Goal: Task Accomplishment & Management: Manage account settings

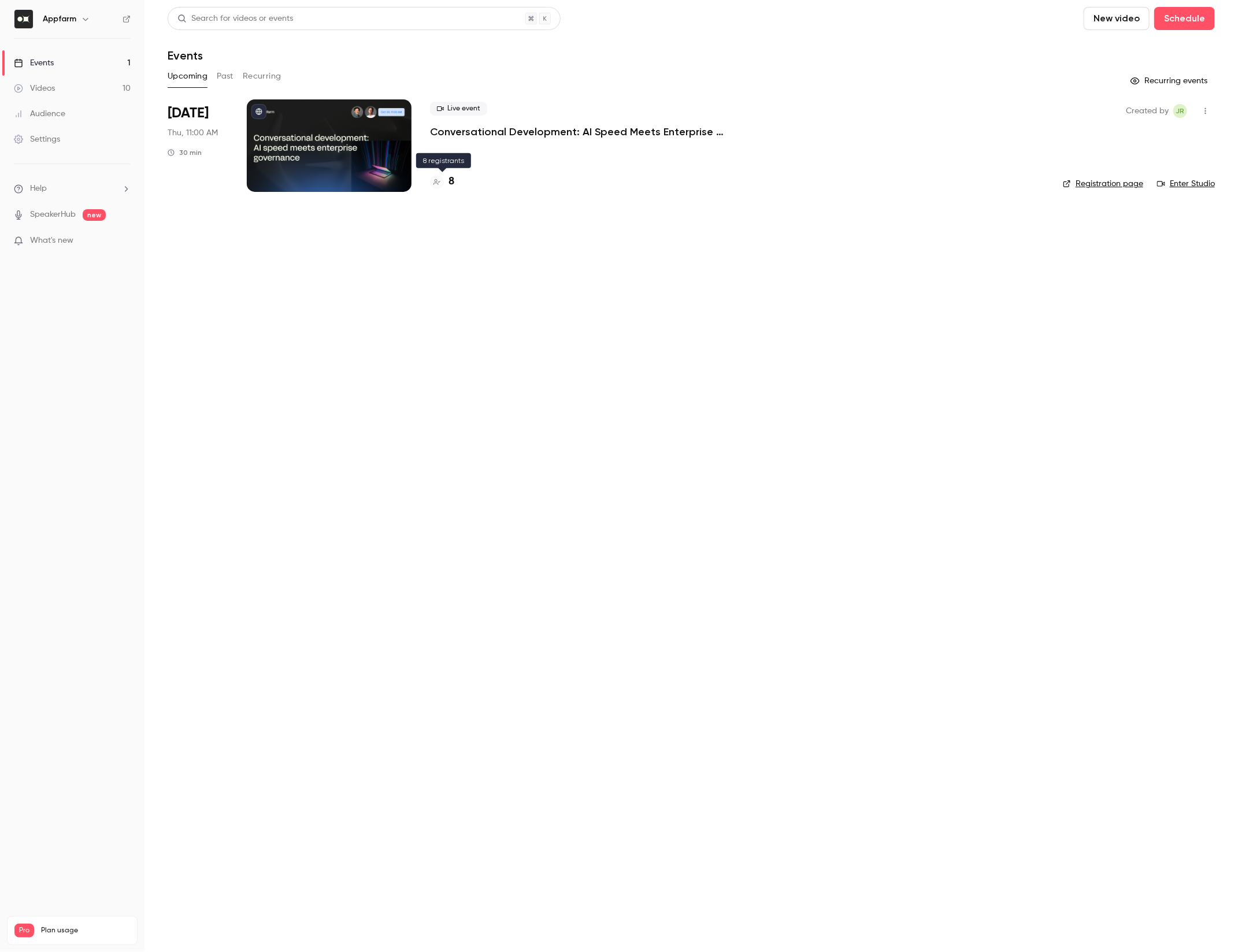
click at [451, 182] on h4 "8" at bounding box center [451, 182] width 6 height 15
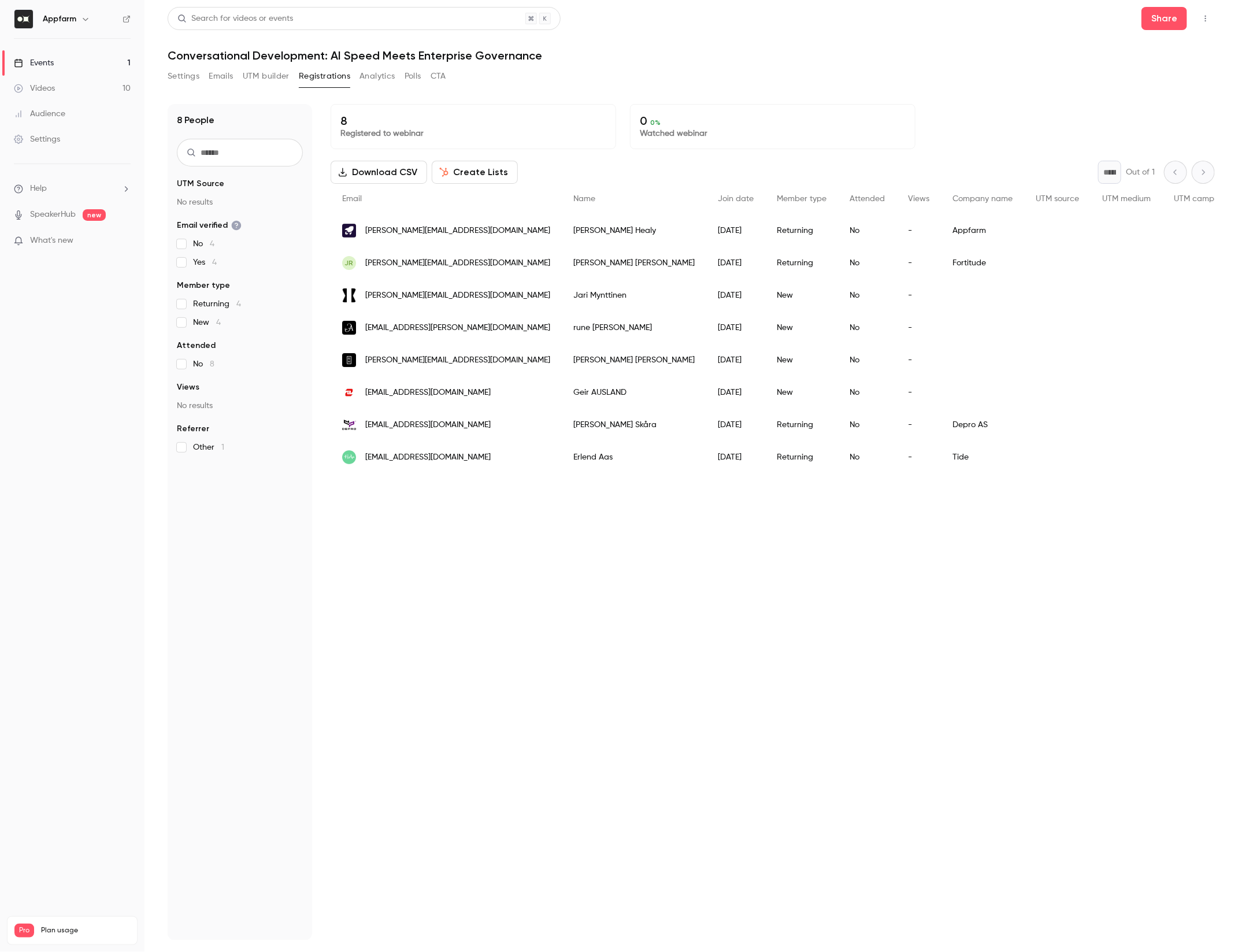
click at [182, 79] on button "Settings" at bounding box center [183, 76] width 32 height 18
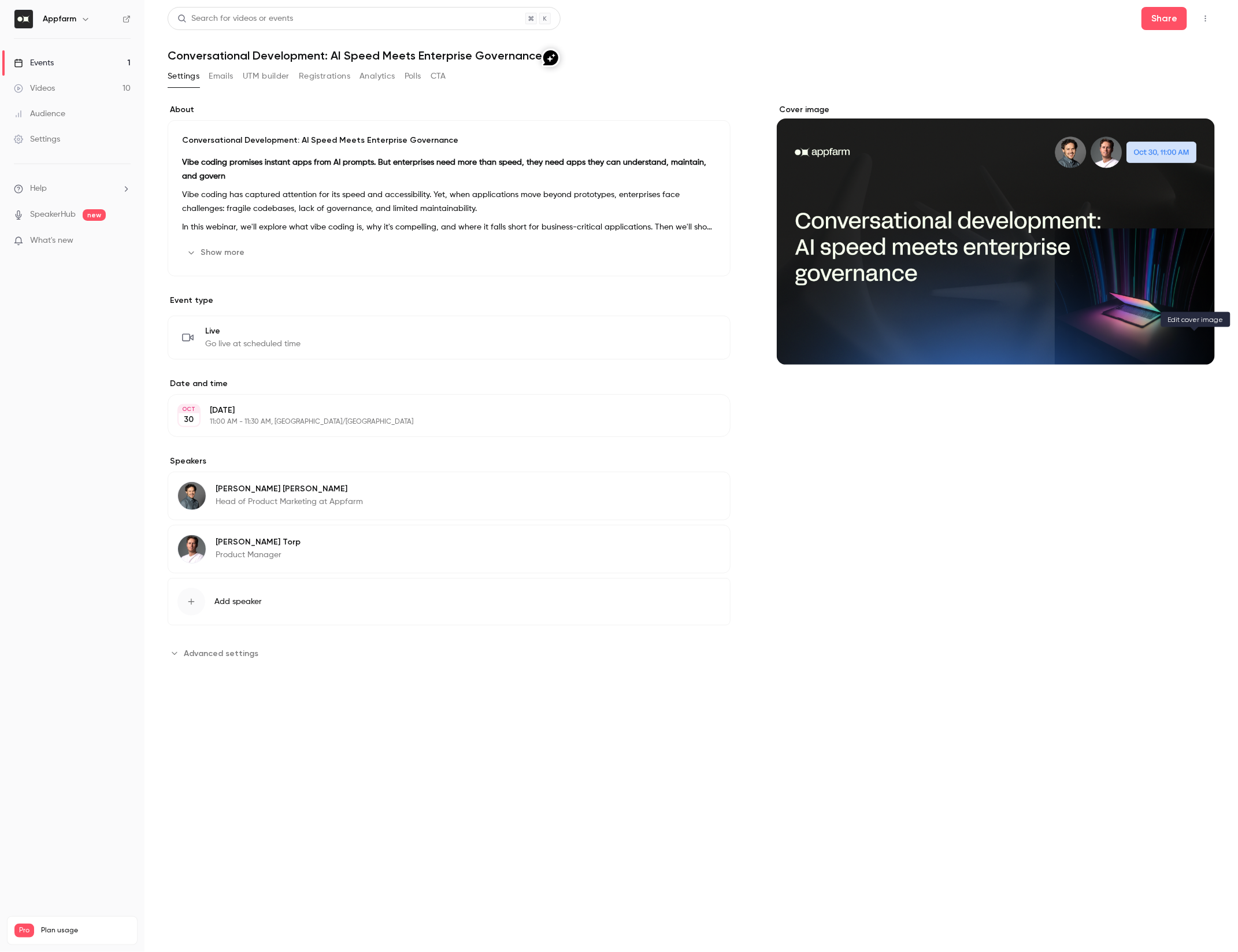
click at [1201, 347] on icon "Cover image" at bounding box center [1194, 344] width 13 height 9
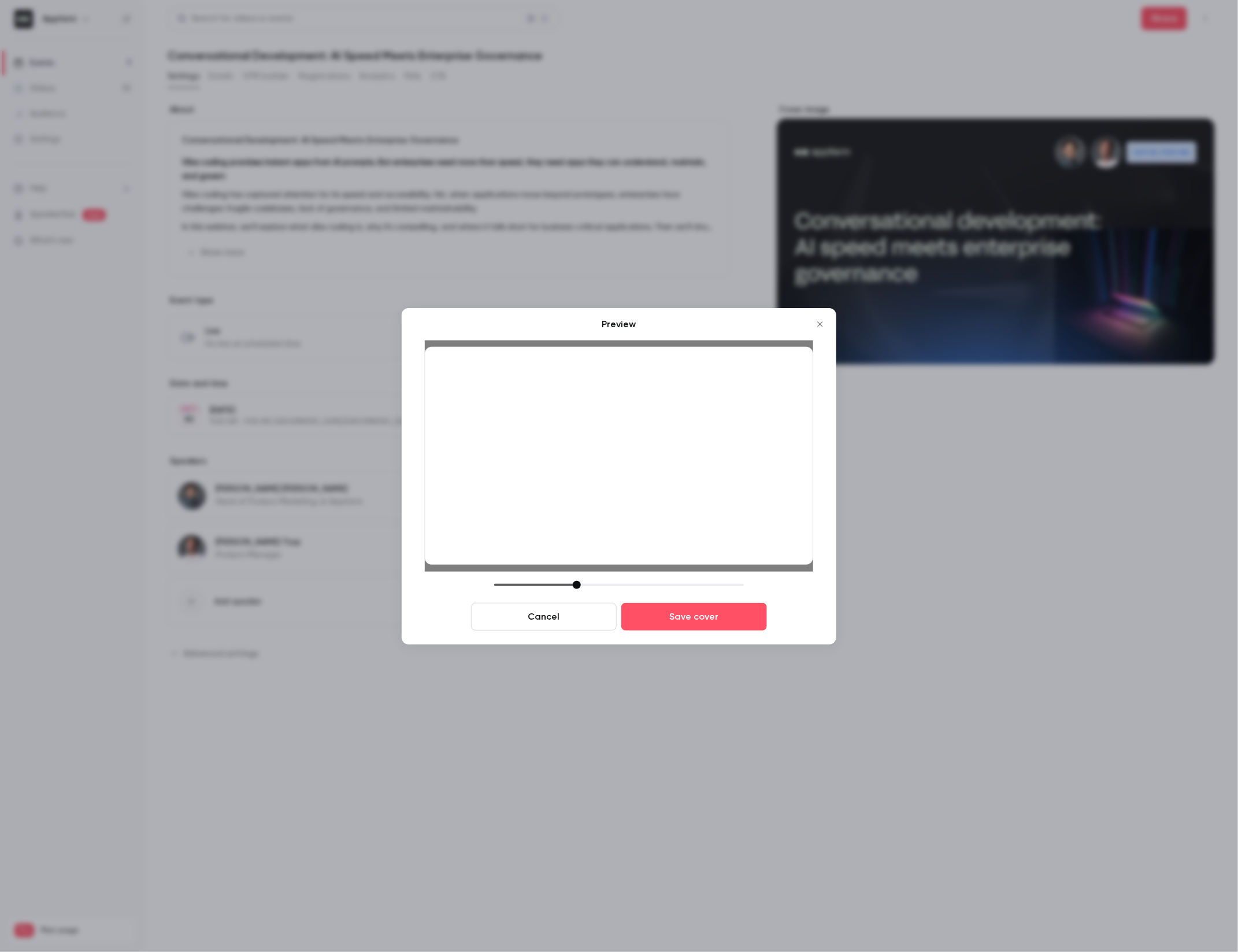
drag, startPoint x: 736, startPoint y: 470, endPoint x: 737, endPoint y: 458, distance: 12.0
click at [737, 458] on div at bounding box center [619, 456] width 388 height 219
drag, startPoint x: 578, startPoint y: 582, endPoint x: 582, endPoint y: 588, distance: 7.2
click at [582, 588] on div at bounding box center [581, 585] width 8 height 8
click at [696, 617] on button "Save cover" at bounding box center [694, 617] width 146 height 28
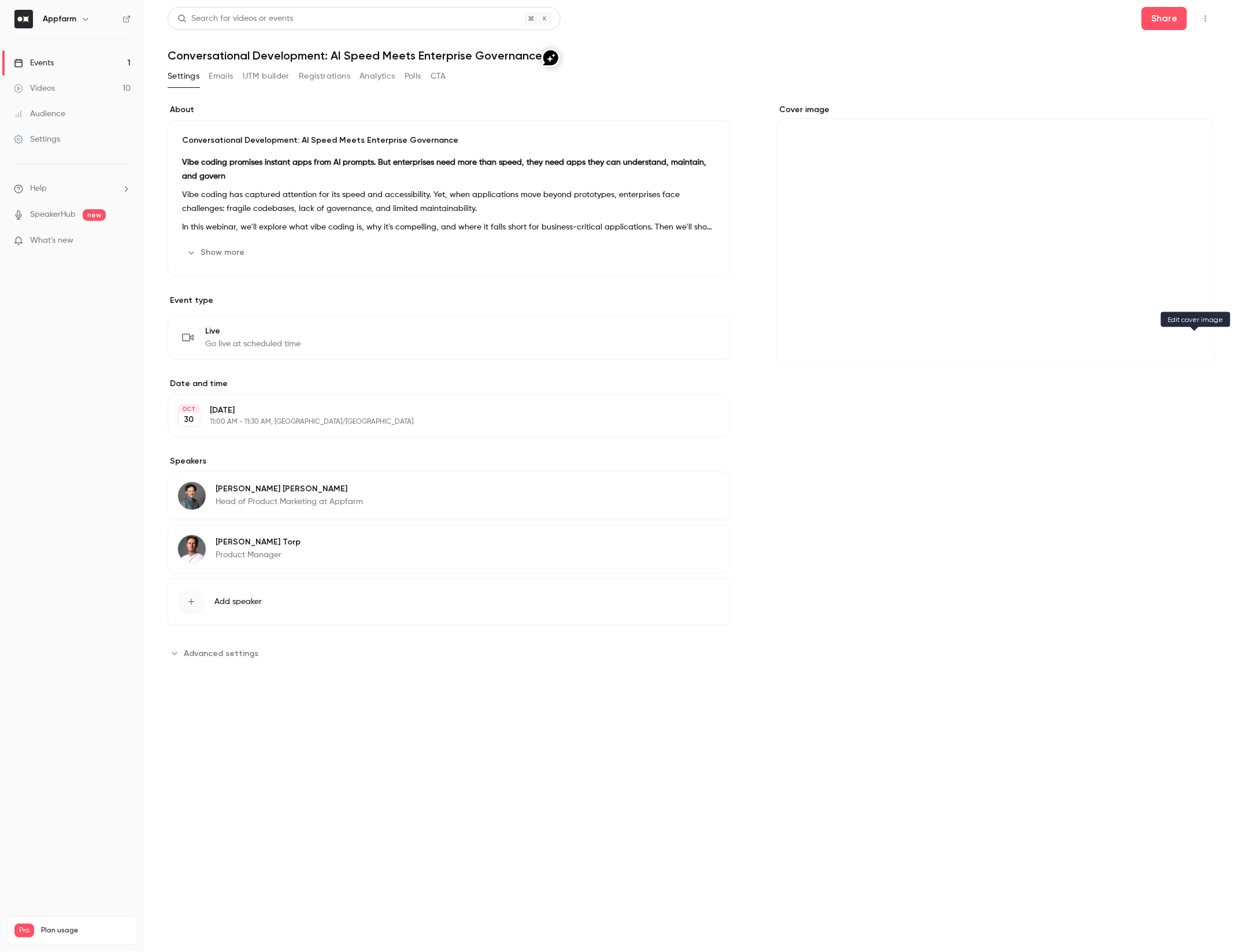
click at [1199, 344] on icon "Cover image" at bounding box center [1194, 344] width 13 height 9
click at [1199, 345] on icon "Cover image" at bounding box center [1194, 344] width 13 height 9
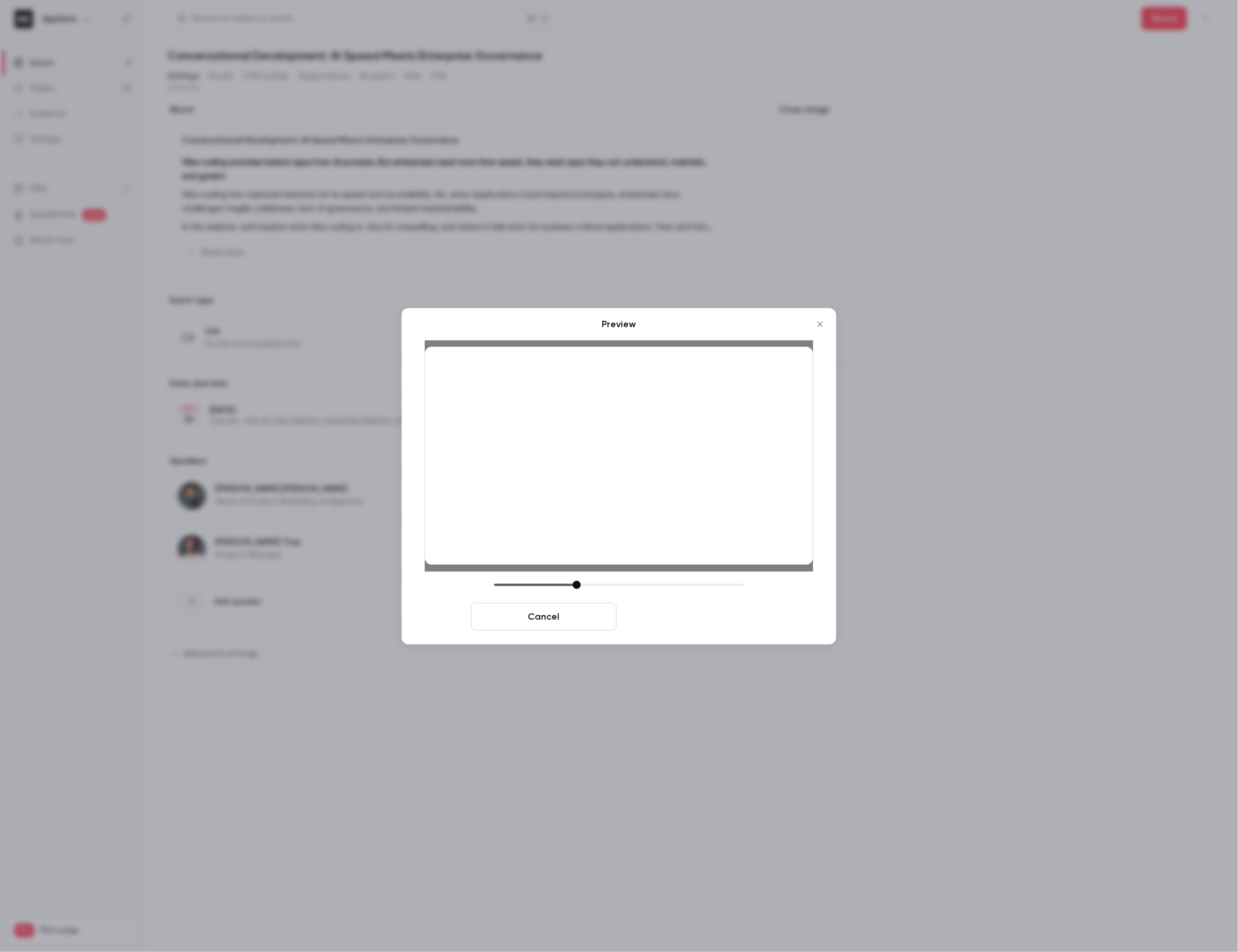
click at [673, 629] on button "Save cover" at bounding box center [694, 617] width 146 height 28
click at [675, 620] on button "Save cover" at bounding box center [694, 617] width 146 height 28
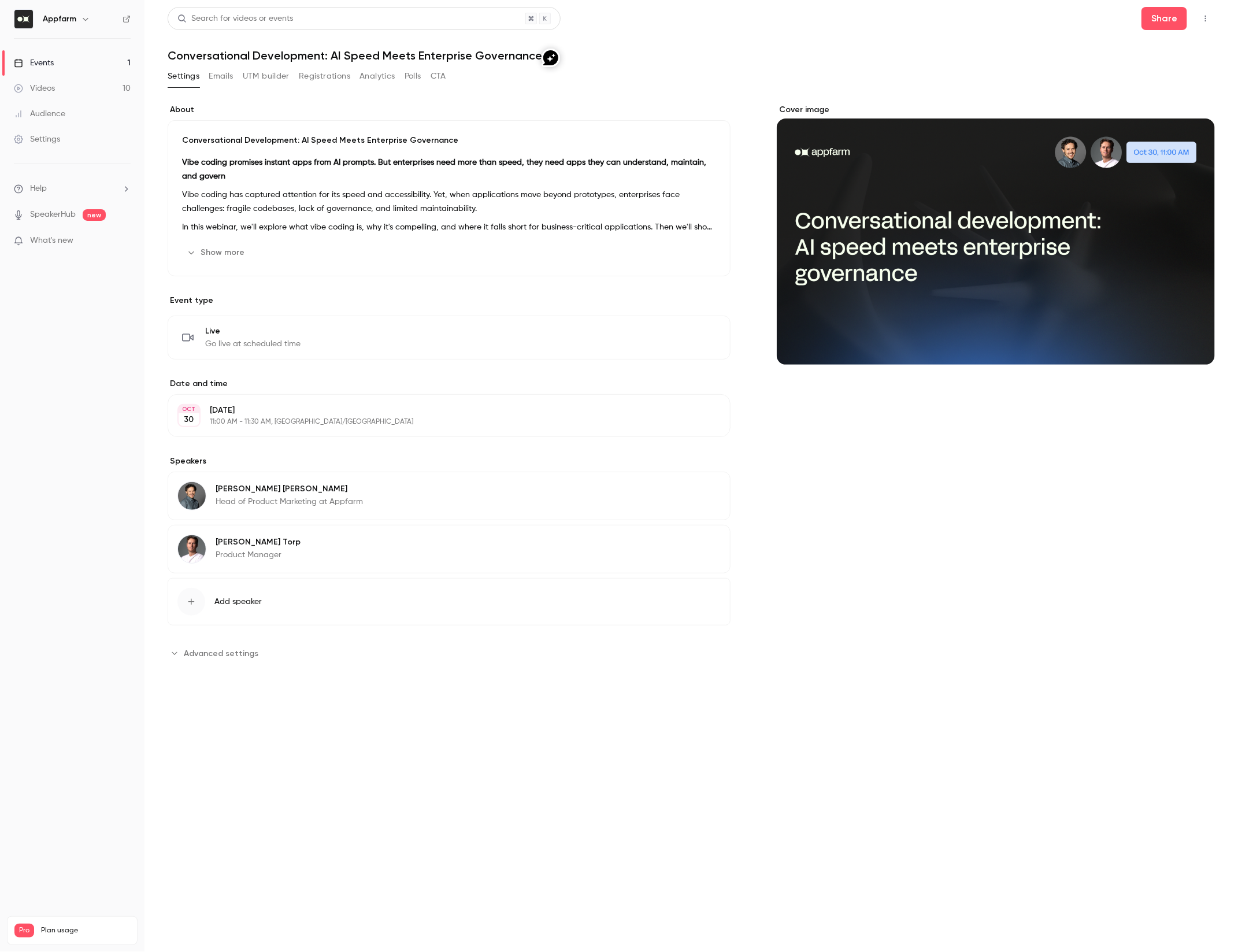
click at [62, 88] on link "Videos 10" at bounding box center [72, 88] width 145 height 25
